Goal: Use online tool/utility

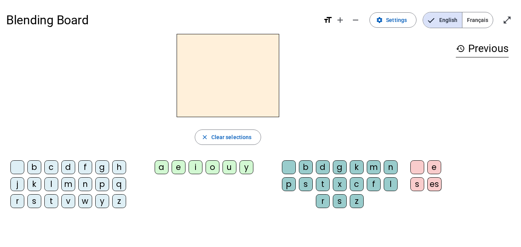
click at [166, 170] on div "a" at bounding box center [162, 168] width 14 height 14
click at [191, 171] on div "i" at bounding box center [196, 168] width 14 height 14
click at [240, 139] on span "Clear selections" at bounding box center [232, 137] width 41 height 9
click at [105, 184] on div "p" at bounding box center [102, 185] width 14 height 14
click at [225, 169] on div "u" at bounding box center [230, 168] width 14 height 14
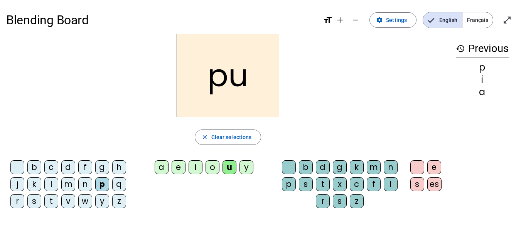
click at [20, 198] on div "r" at bounding box center [17, 202] width 14 height 14
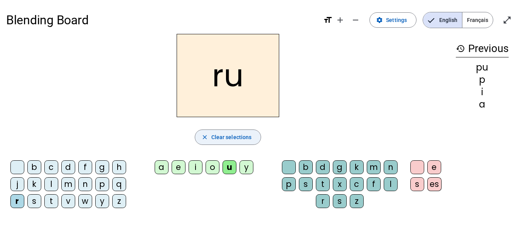
click at [222, 141] on span "Clear selections" at bounding box center [232, 137] width 41 height 9
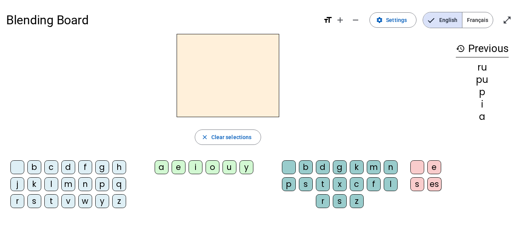
click at [102, 181] on div "p" at bounding box center [102, 185] width 14 height 14
click at [231, 169] on div "u" at bounding box center [230, 168] width 14 height 14
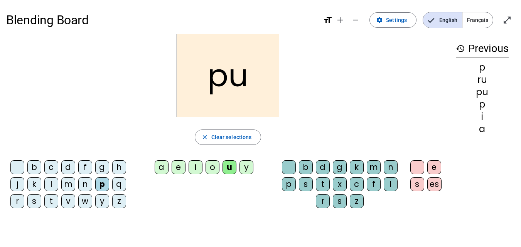
click at [320, 201] on div "r" at bounding box center [323, 202] width 14 height 14
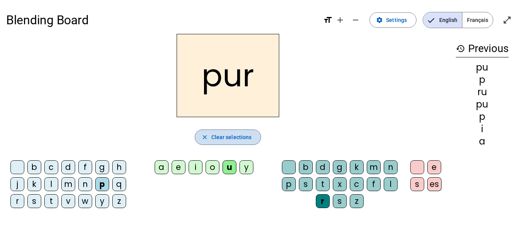
click at [258, 134] on span "button" at bounding box center [228, 137] width 66 height 19
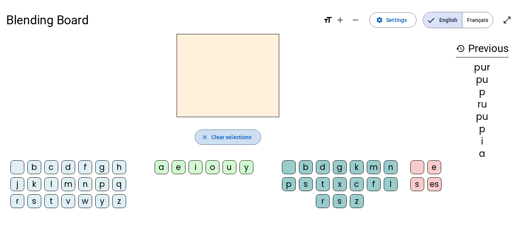
click at [258, 134] on span "button" at bounding box center [228, 137] width 66 height 19
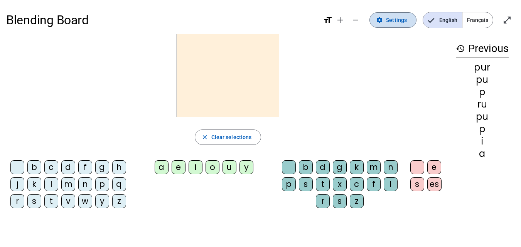
click at [388, 22] on span "Settings" at bounding box center [396, 19] width 21 height 9
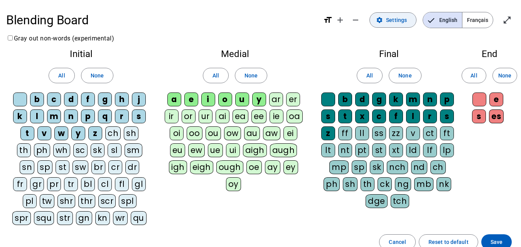
click at [389, 22] on span "Settings" at bounding box center [396, 19] width 21 height 9
click at [497, 237] on span at bounding box center [497, 242] width 30 height 19
